Goal: Obtain resource: Download file/media

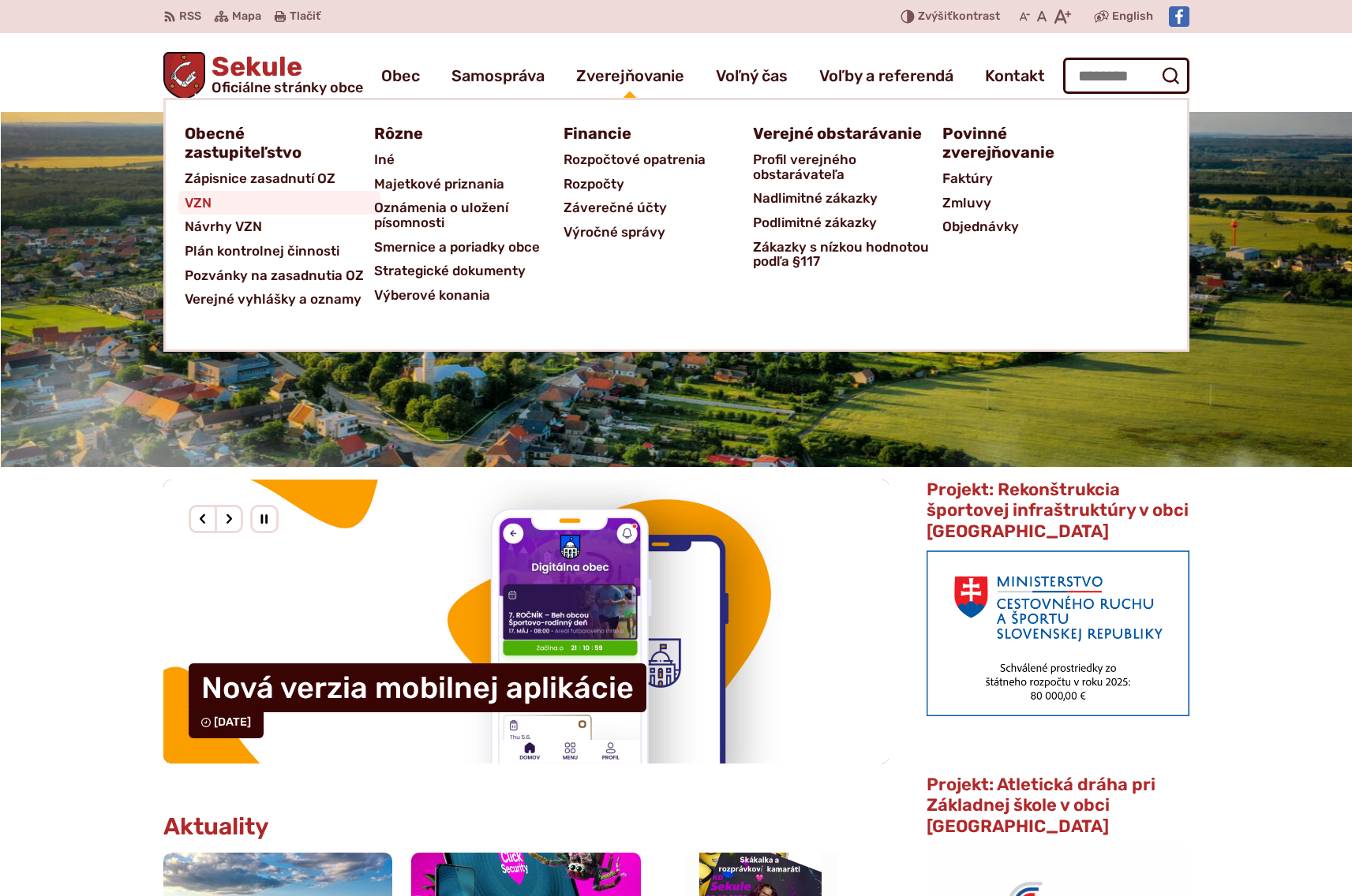
click at [195, 200] on span "VZN" at bounding box center [198, 202] width 27 height 24
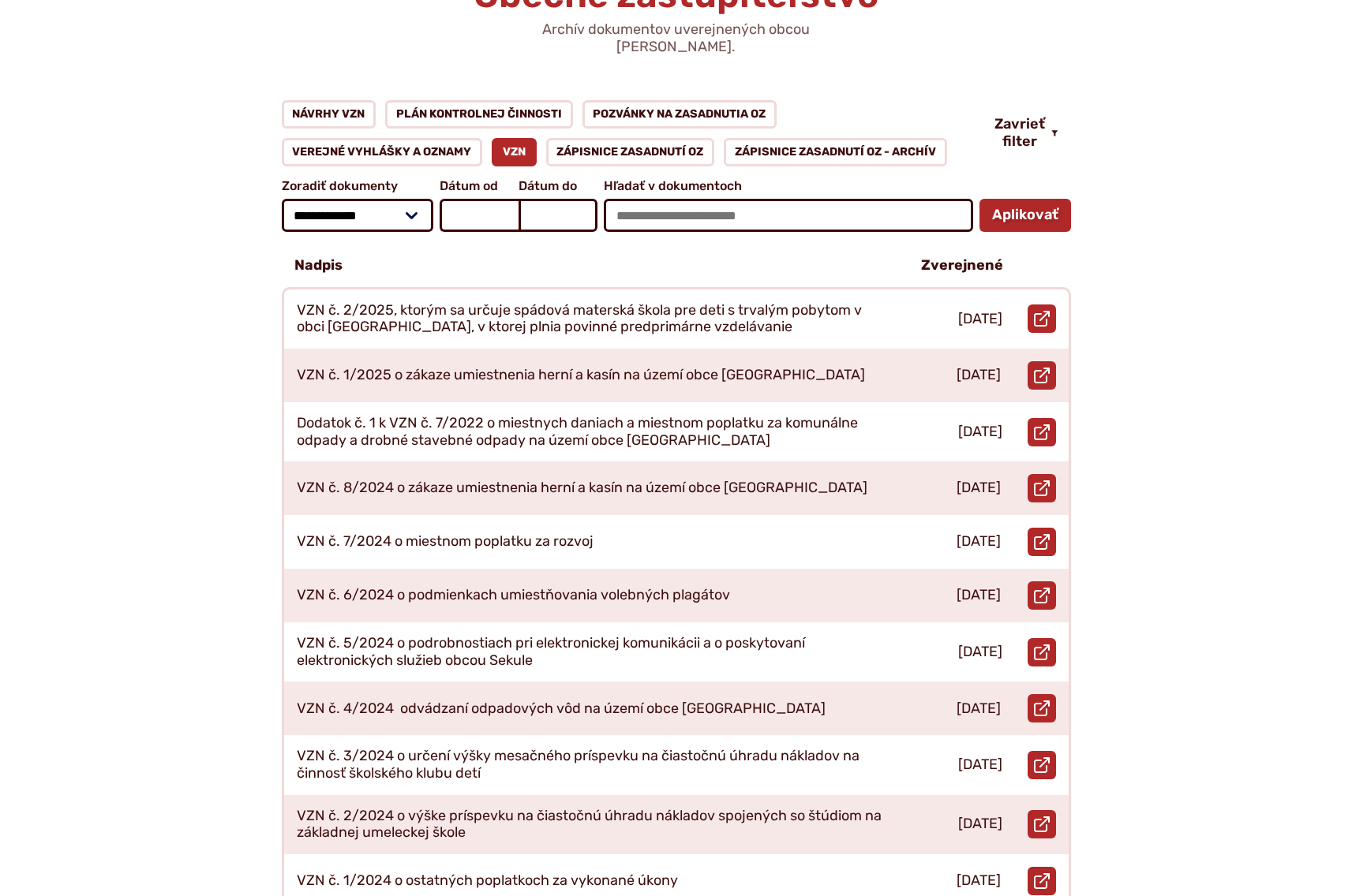
scroll to position [222, 0]
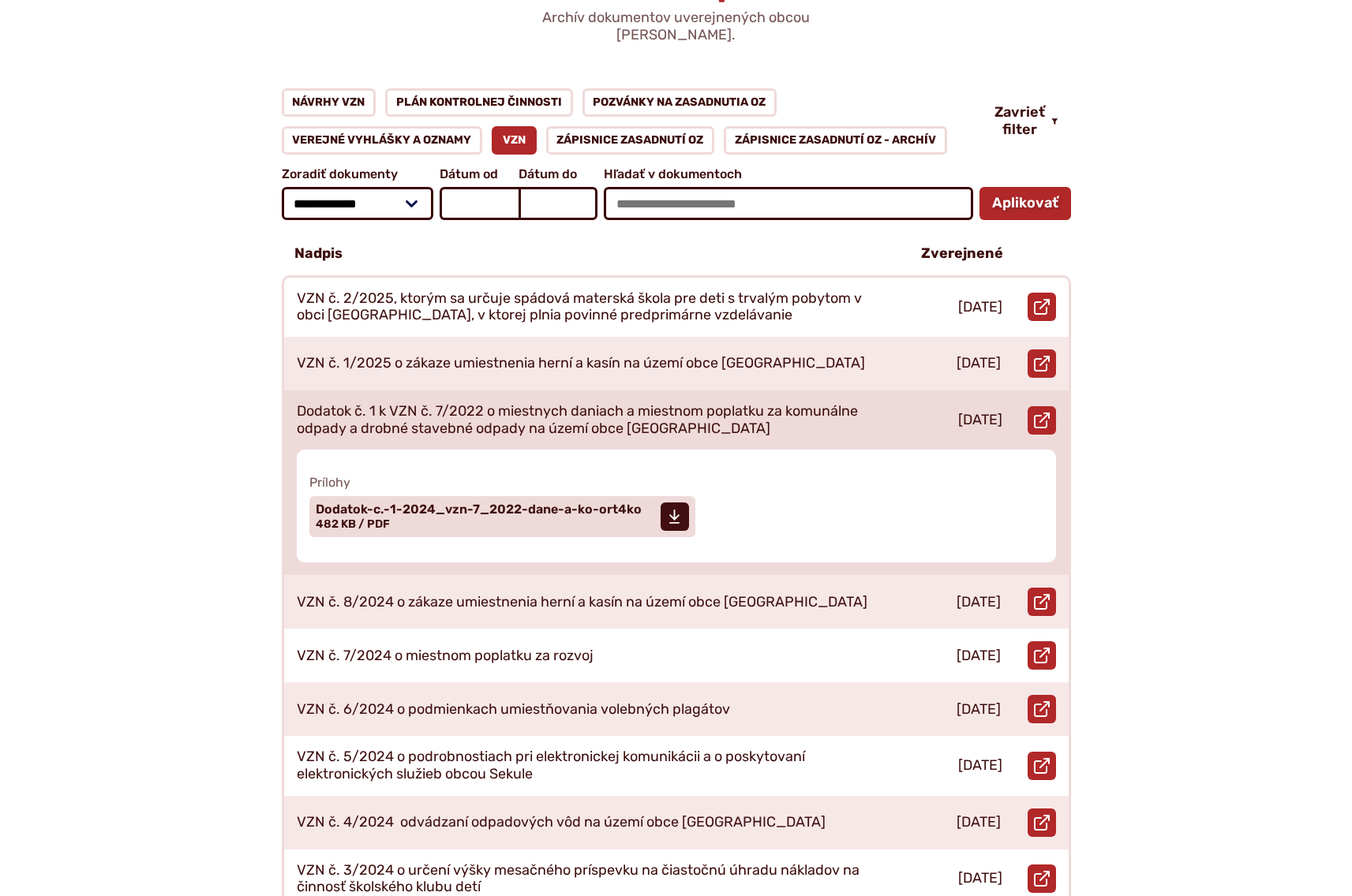
click at [635, 406] on p "Dodatok č. 1 k VZN č. 7/2022 o miestnych daniach a miestnom poplatku za komunál…" at bounding box center [590, 421] width 587 height 34
click at [588, 503] on span "Dodatok-c.-1-2024_vzn-7_2022-dane-a-ko-ort4ko" at bounding box center [478, 510] width 326 height 13
